Goal: Information Seeking & Learning: Learn about a topic

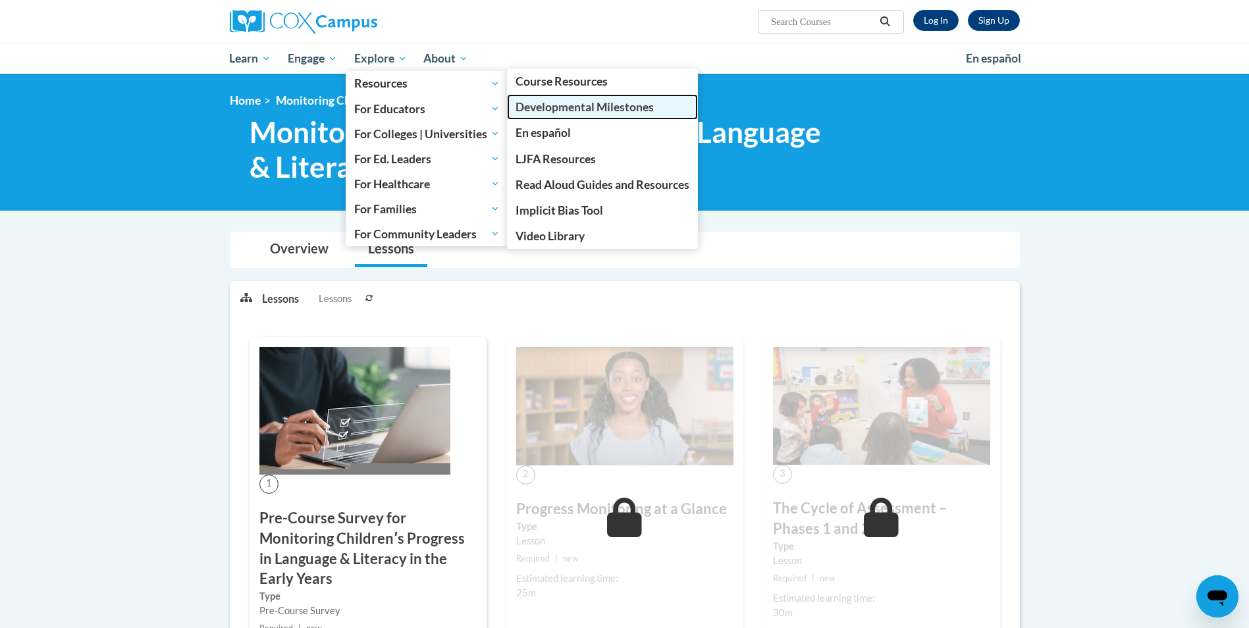
click at [553, 104] on span "Developmental Milestones" at bounding box center [585, 107] width 138 height 14
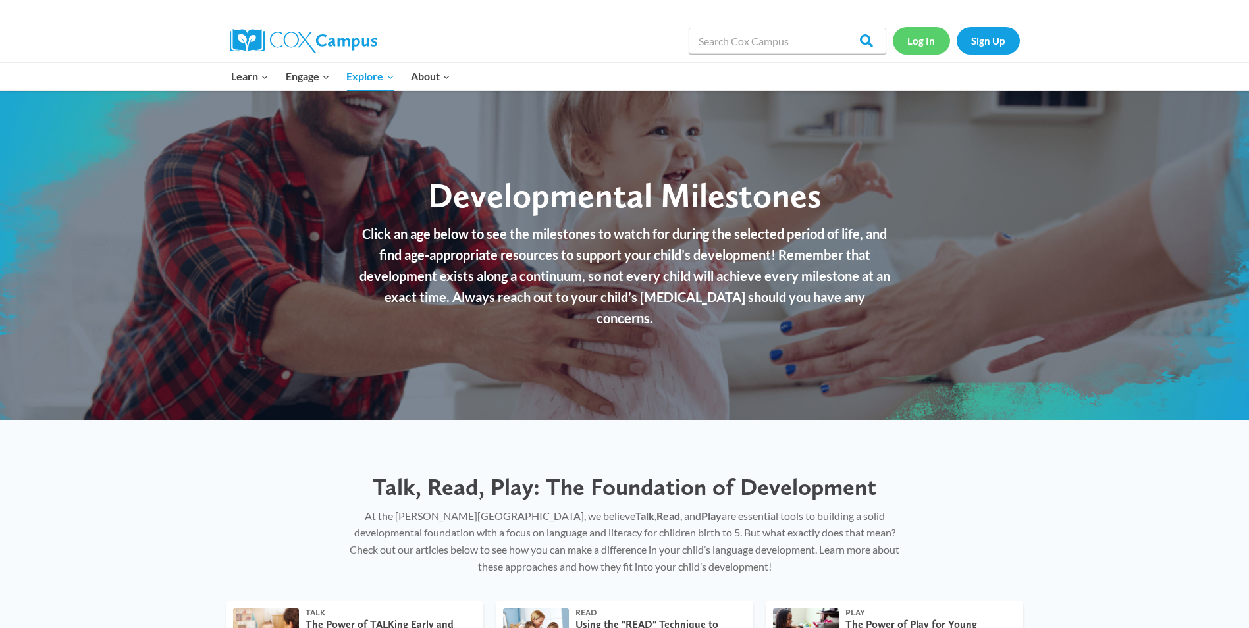
click at [929, 40] on link "Log In" at bounding box center [921, 40] width 57 height 27
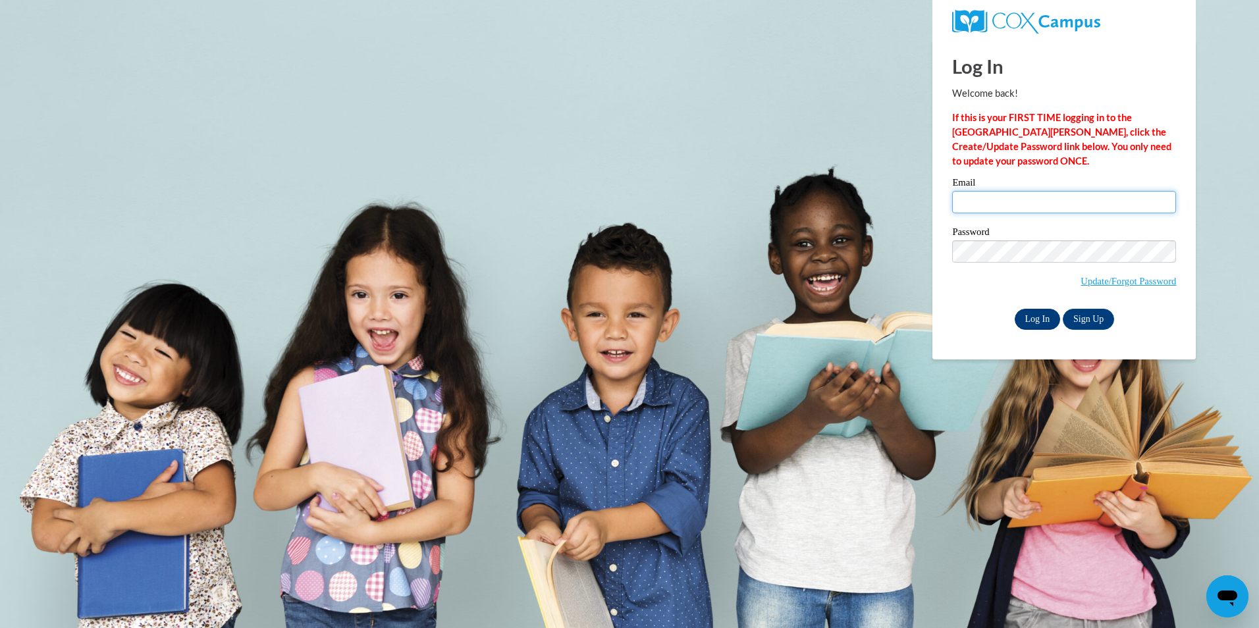
type input "Dmitchell@lcsnw.org"
click at [1039, 317] on input "Log In" at bounding box center [1038, 319] width 46 height 21
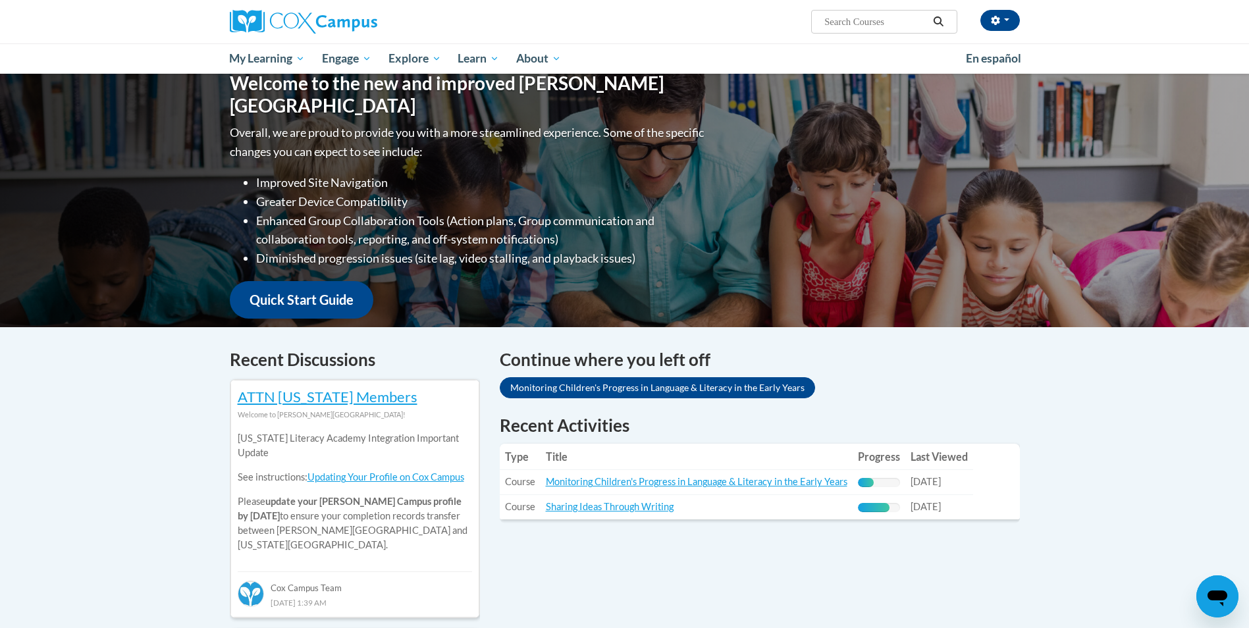
scroll to position [139, 0]
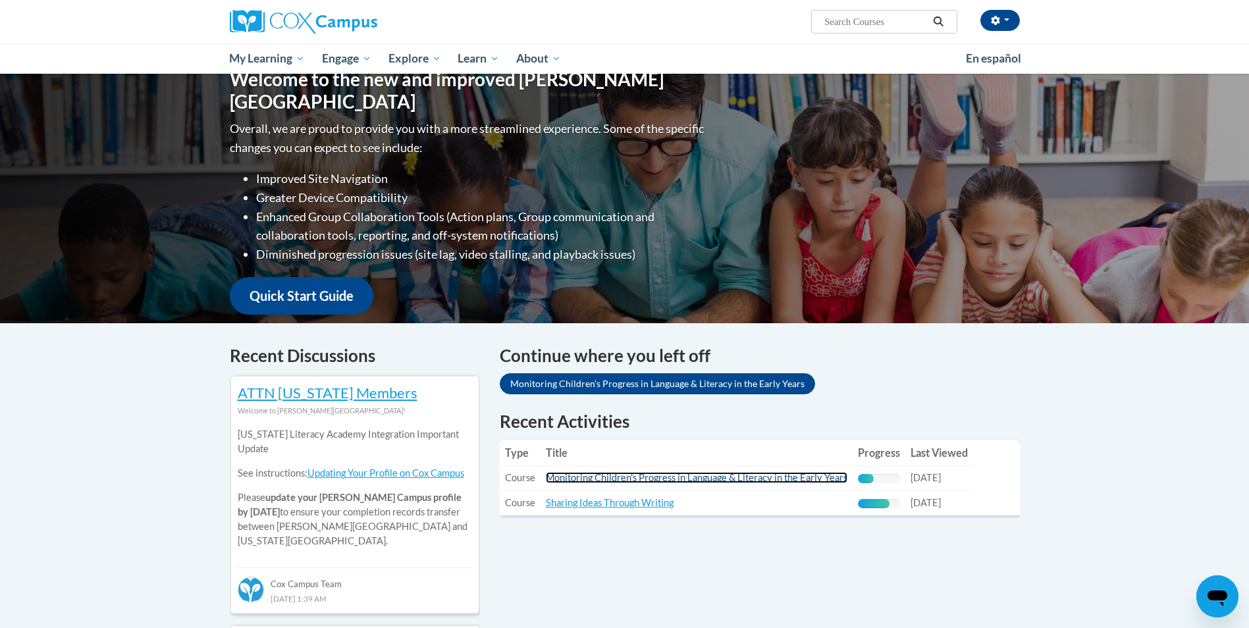
click at [625, 480] on link "Monitoring Children's Progress in Language & Literacy in the Early Years" at bounding box center [697, 477] width 302 height 11
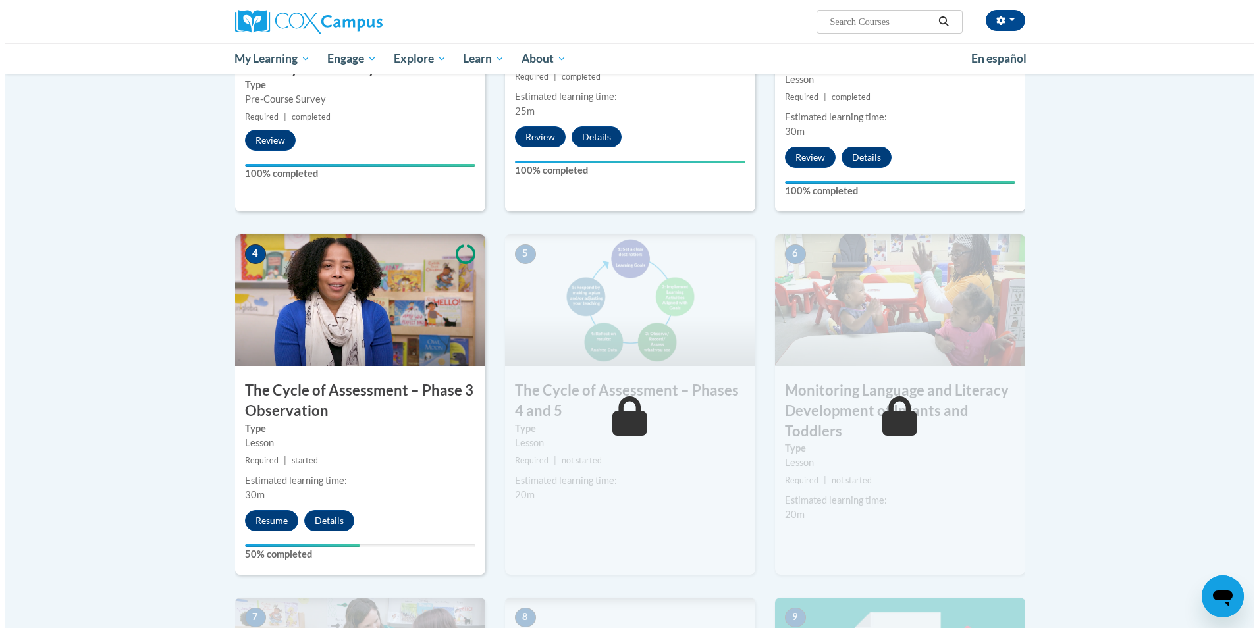
scroll to position [520, 0]
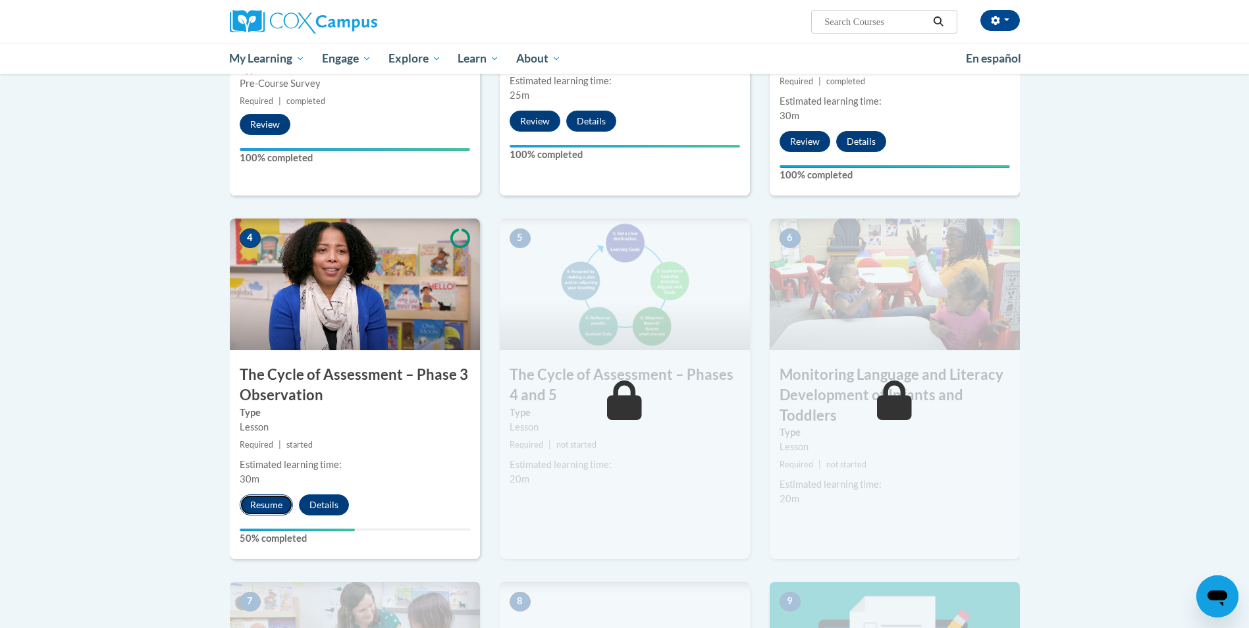
click at [270, 504] on button "Resume" at bounding box center [266, 505] width 53 height 21
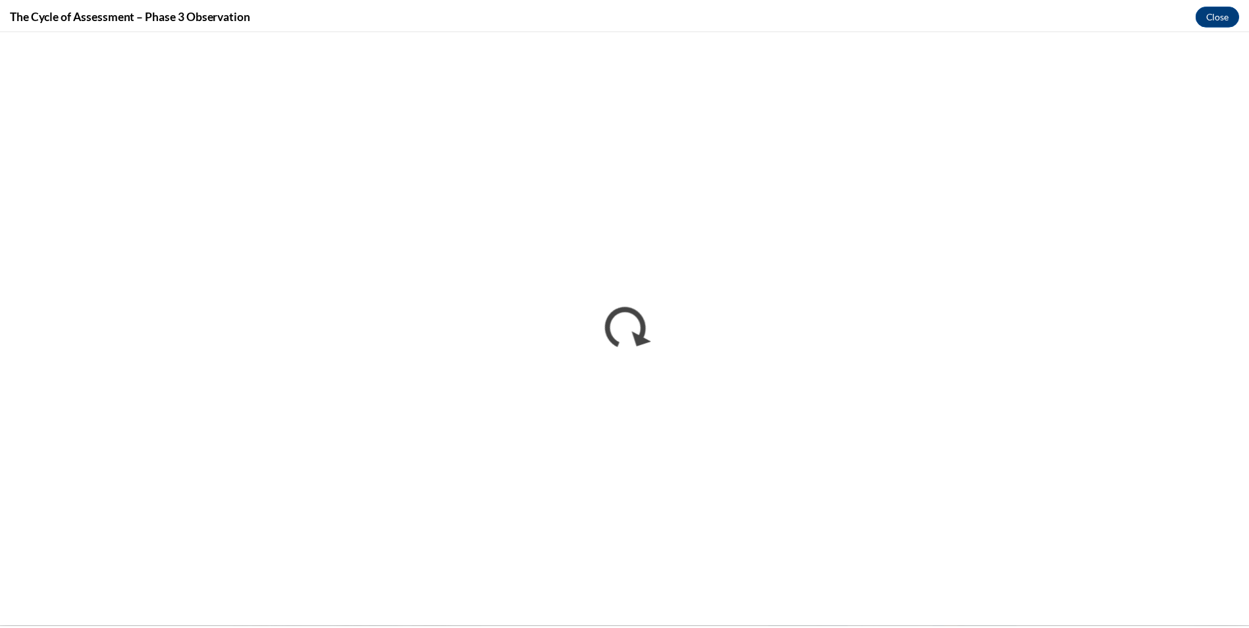
scroll to position [0, 0]
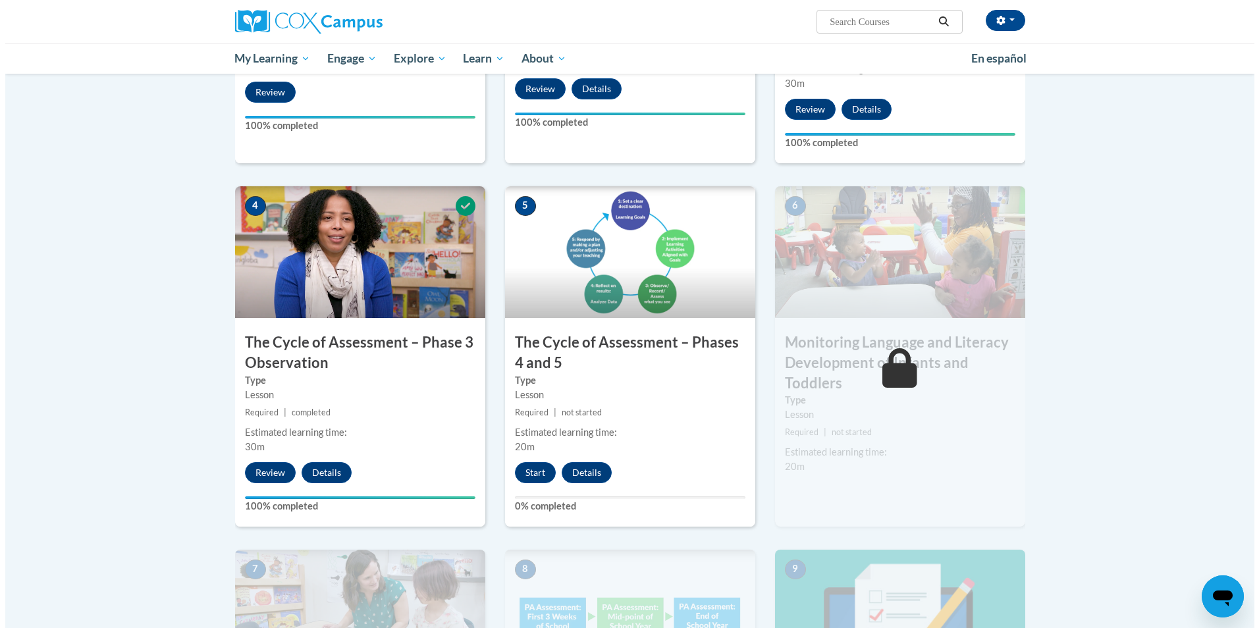
scroll to position [556, 0]
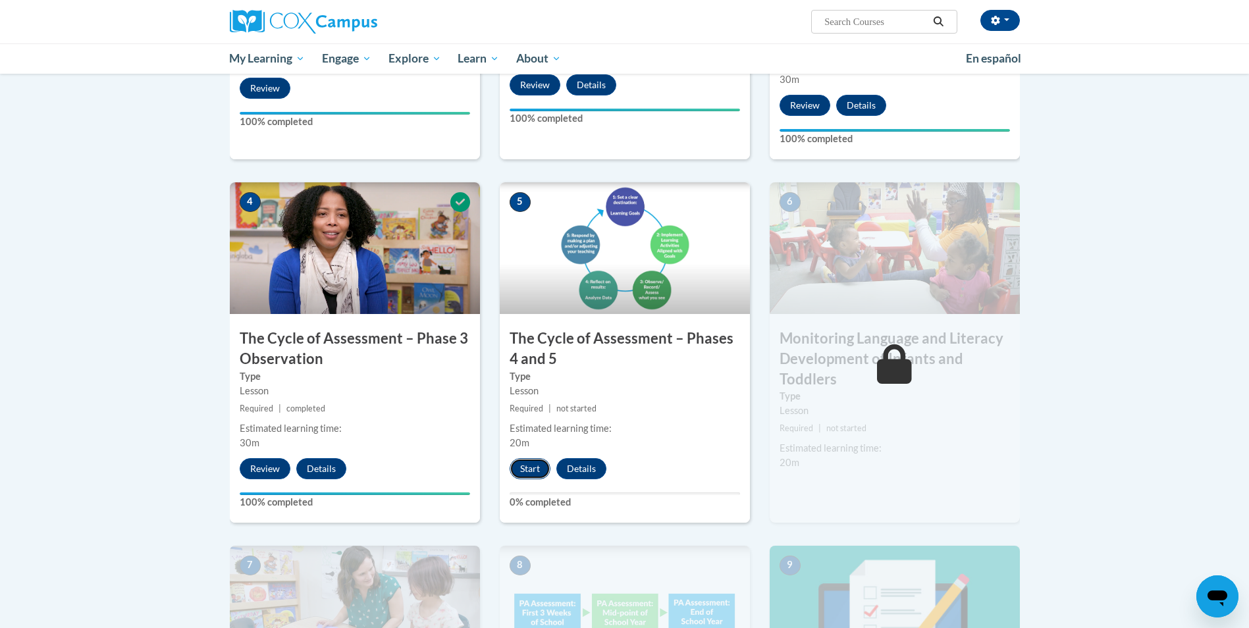
click at [531, 464] on button "Start" at bounding box center [530, 468] width 41 height 21
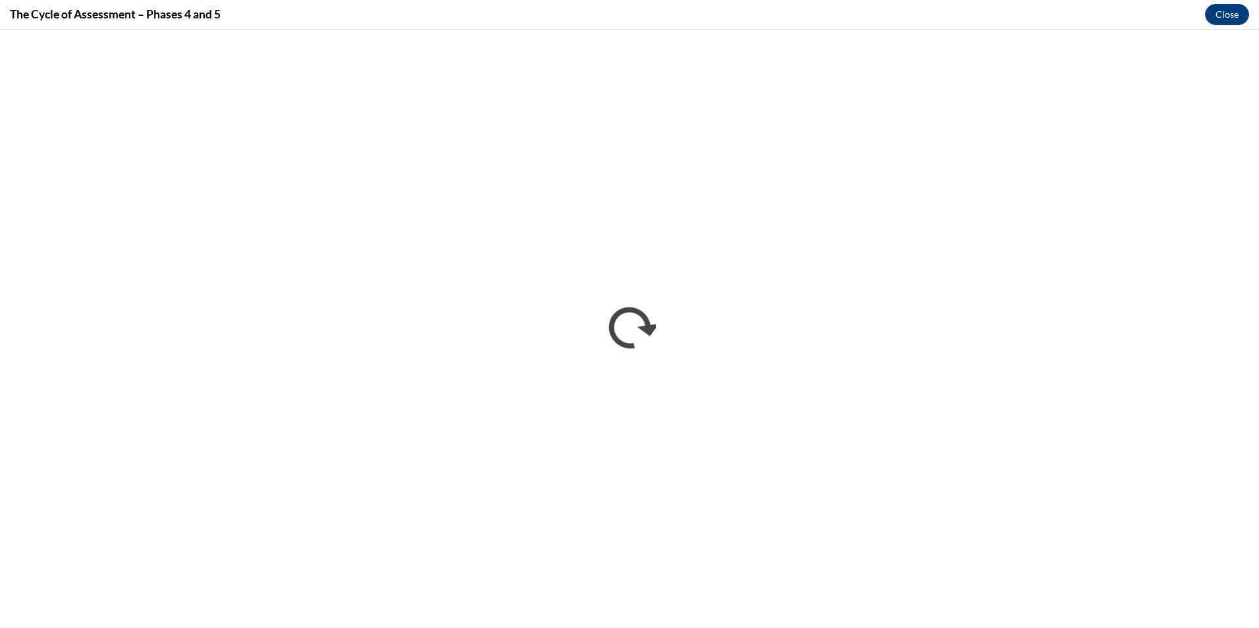
scroll to position [0, 0]
